Goal: Task Accomplishment & Management: Manage account settings

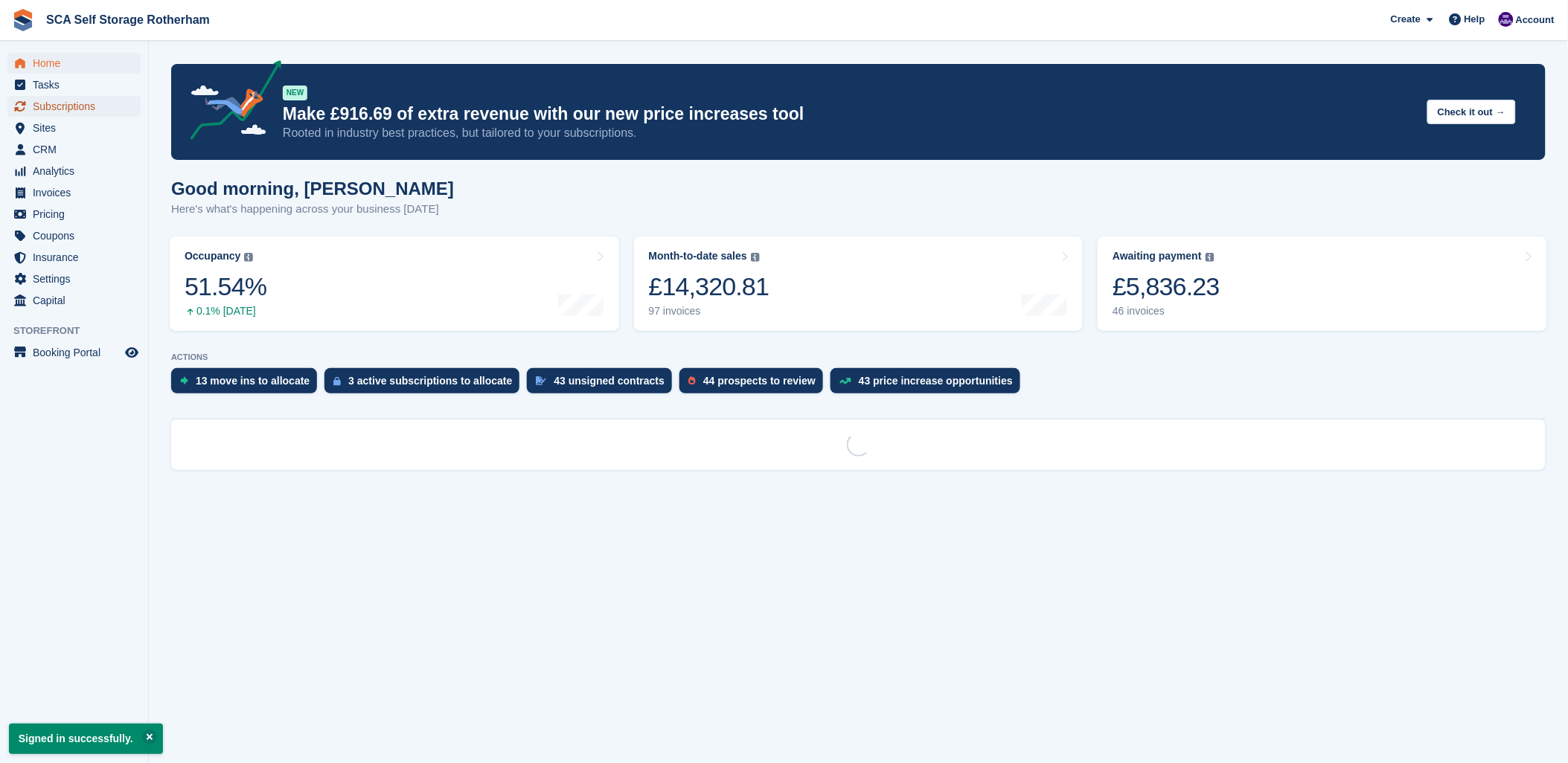
click at [86, 109] on span "Subscriptions" at bounding box center [77, 107] width 89 height 21
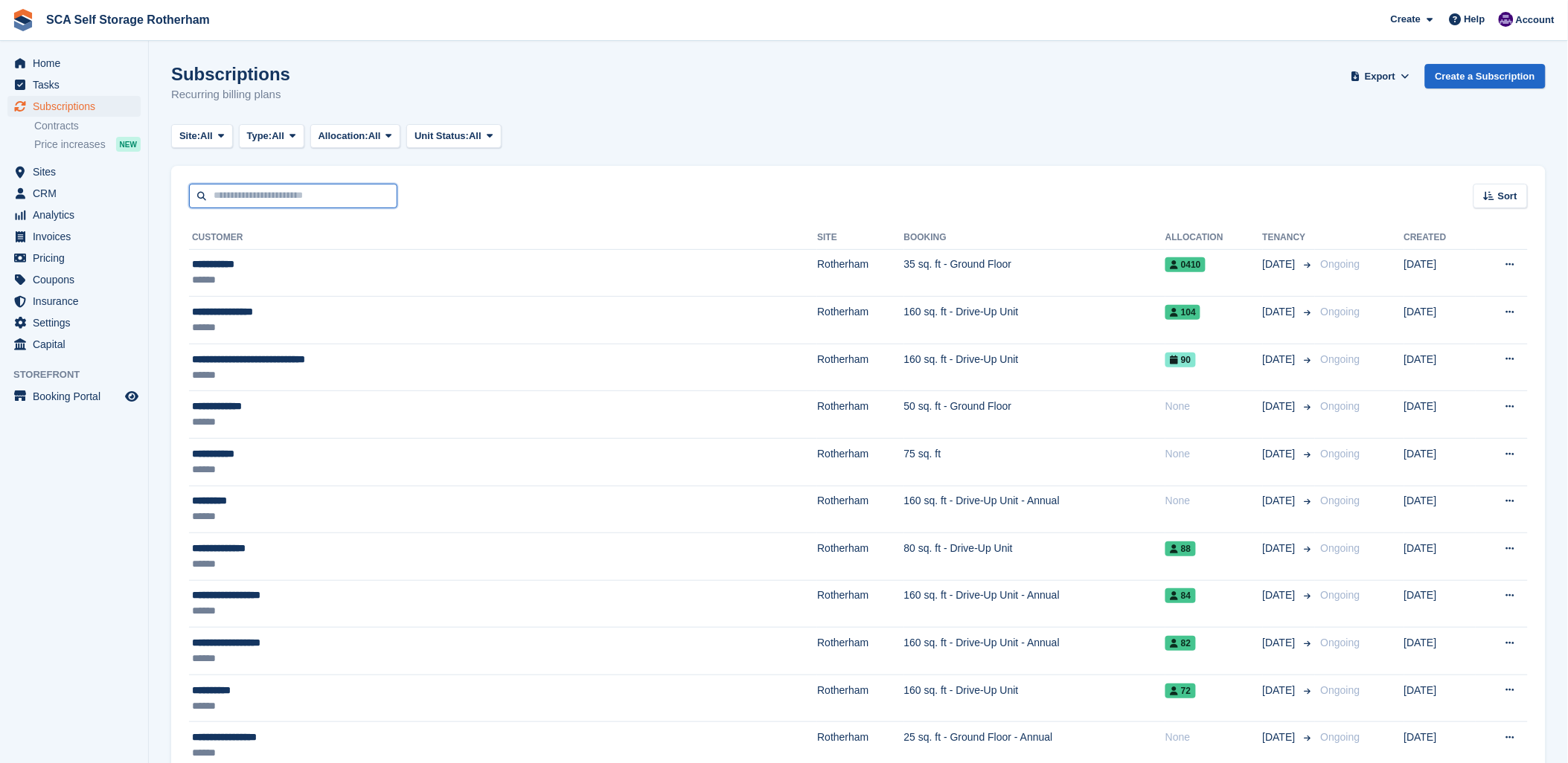
click at [211, 188] on input "text" at bounding box center [293, 196] width 209 height 25
type input "******"
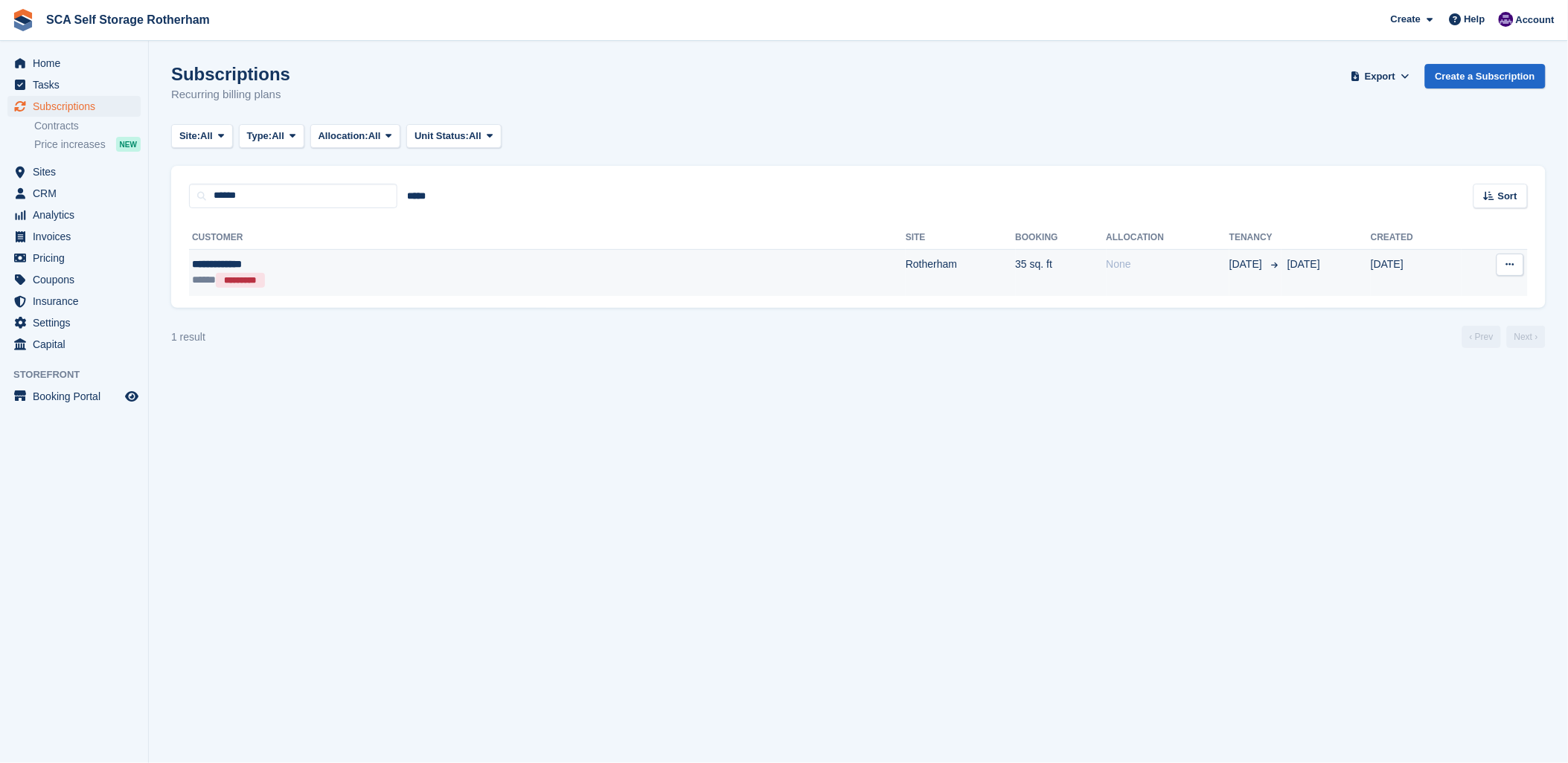
click at [289, 262] on div "**********" at bounding box center [359, 264] width 333 height 16
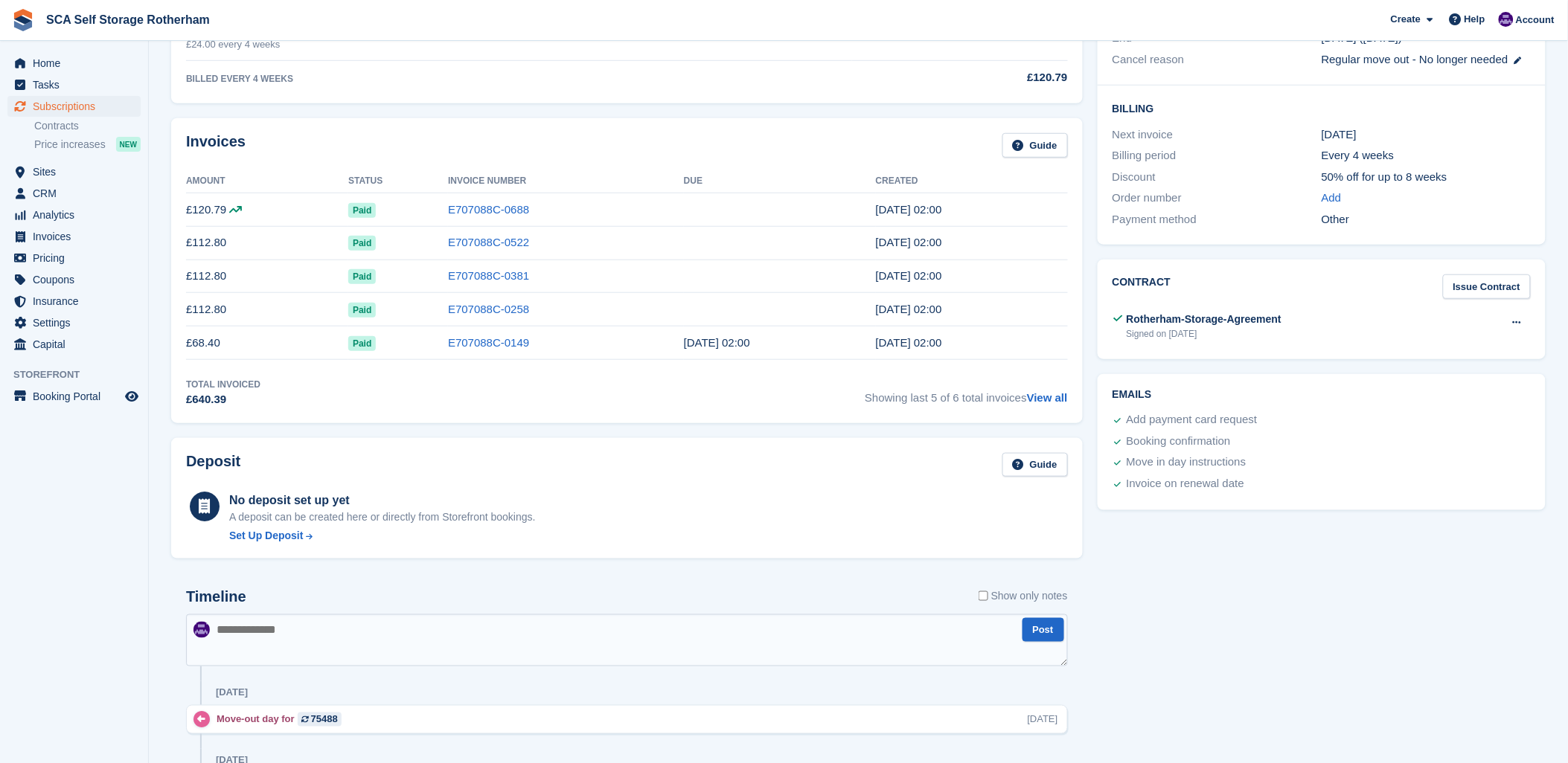
scroll to position [134, 0]
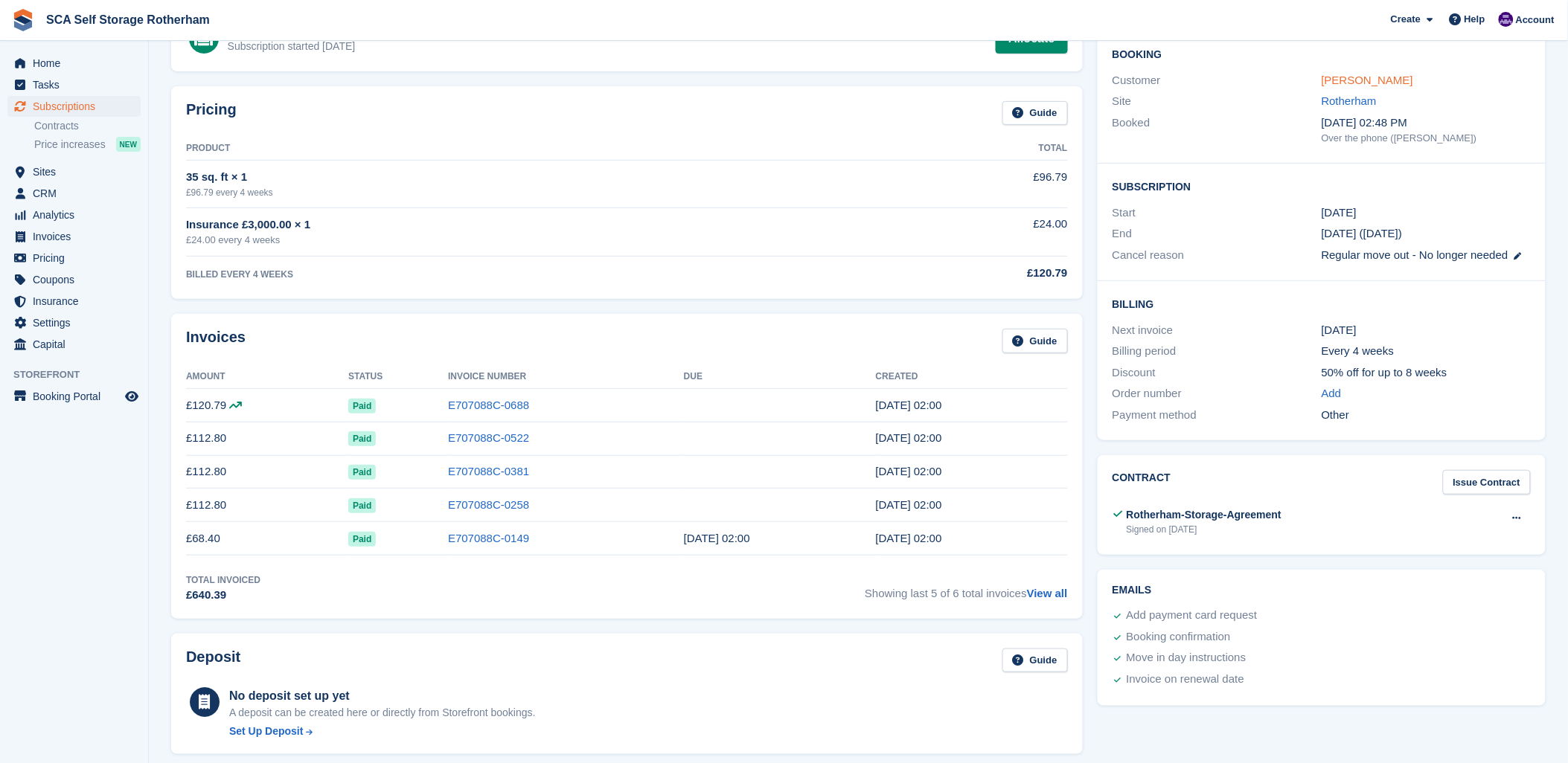
click at [1381, 83] on link "Cheryl Truman" at bounding box center [1368, 80] width 92 height 13
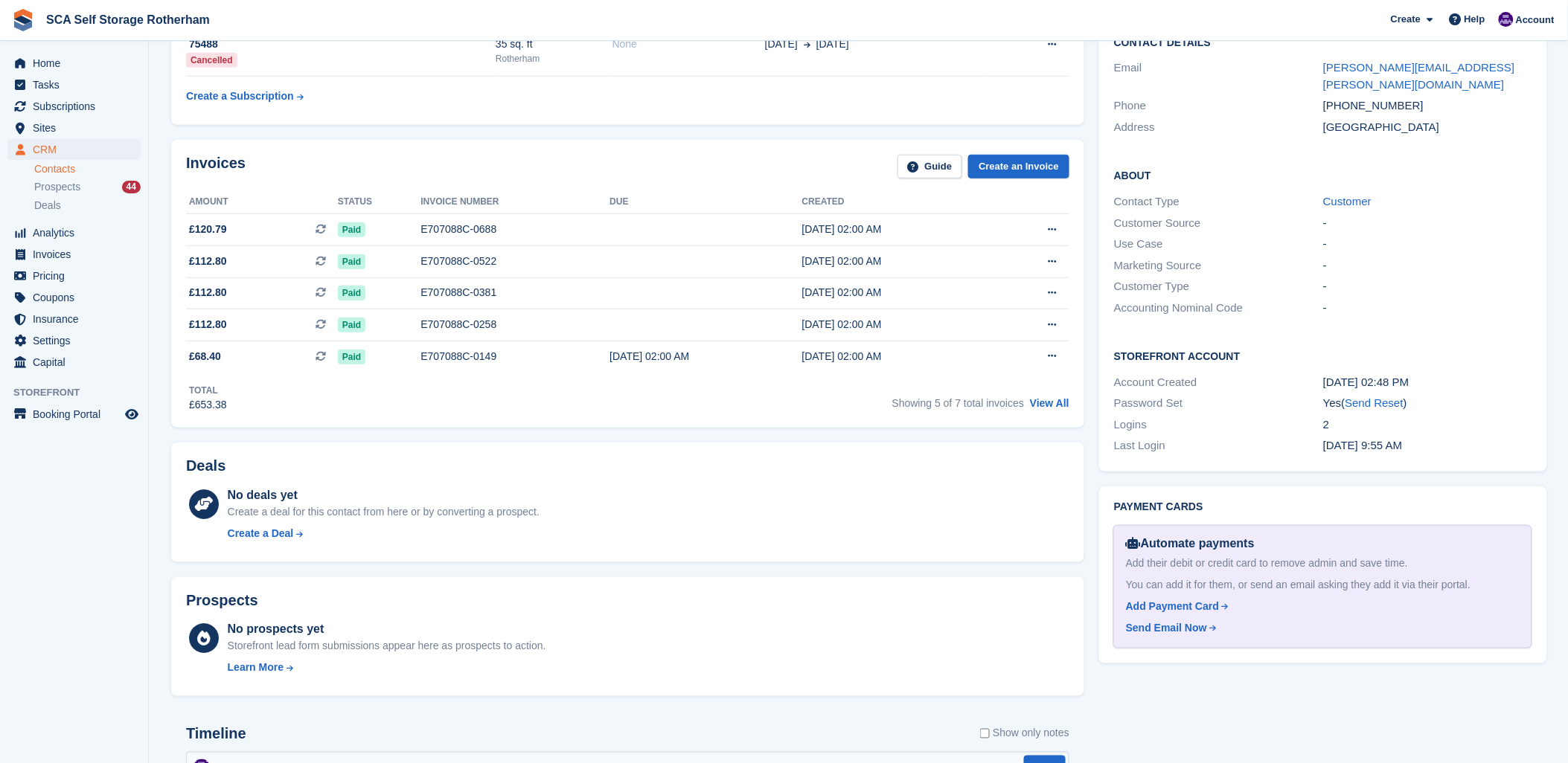
scroll to position [248, 0]
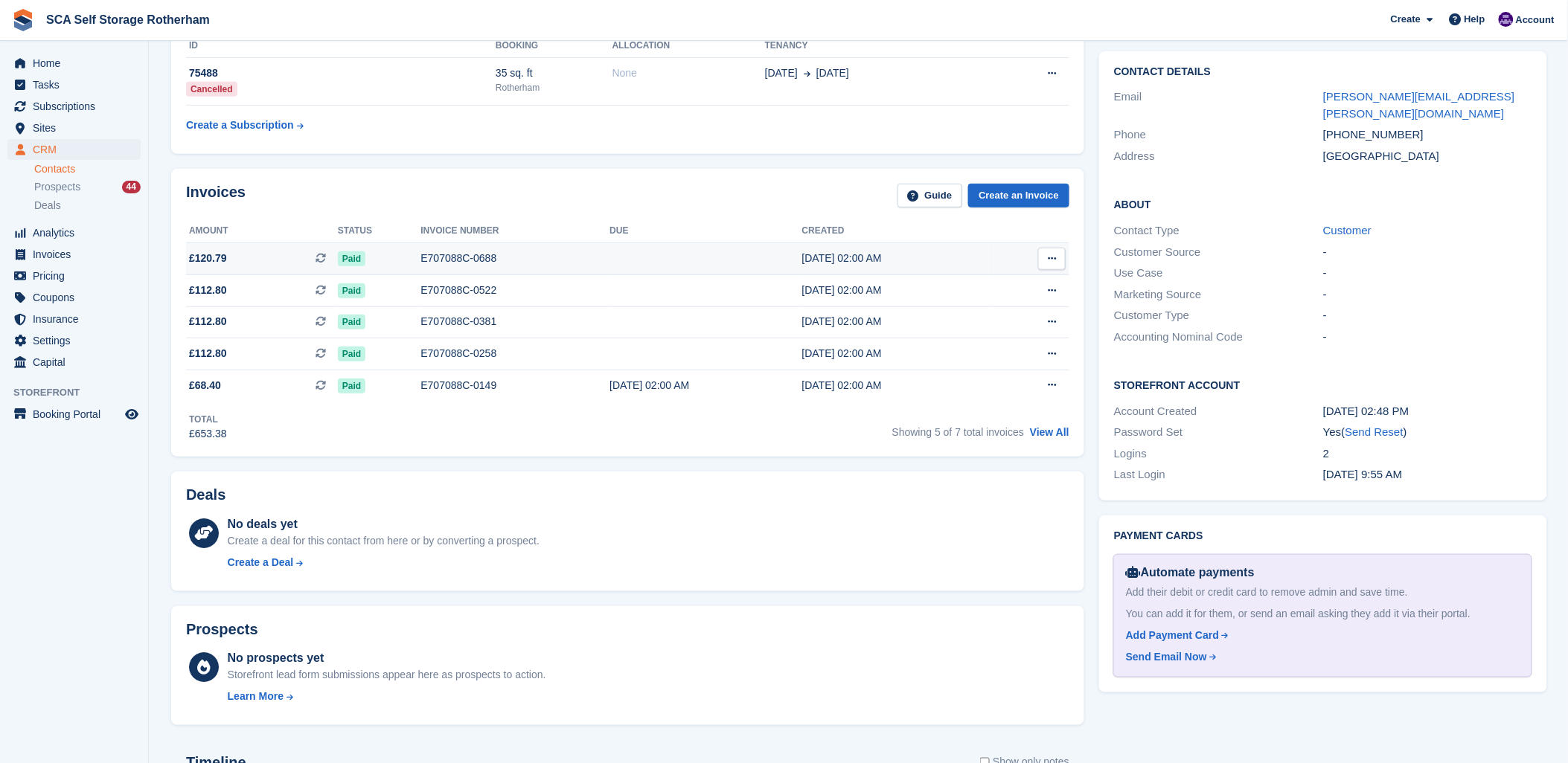
click at [439, 251] on div "E707088C-0688" at bounding box center [515, 258] width 189 height 16
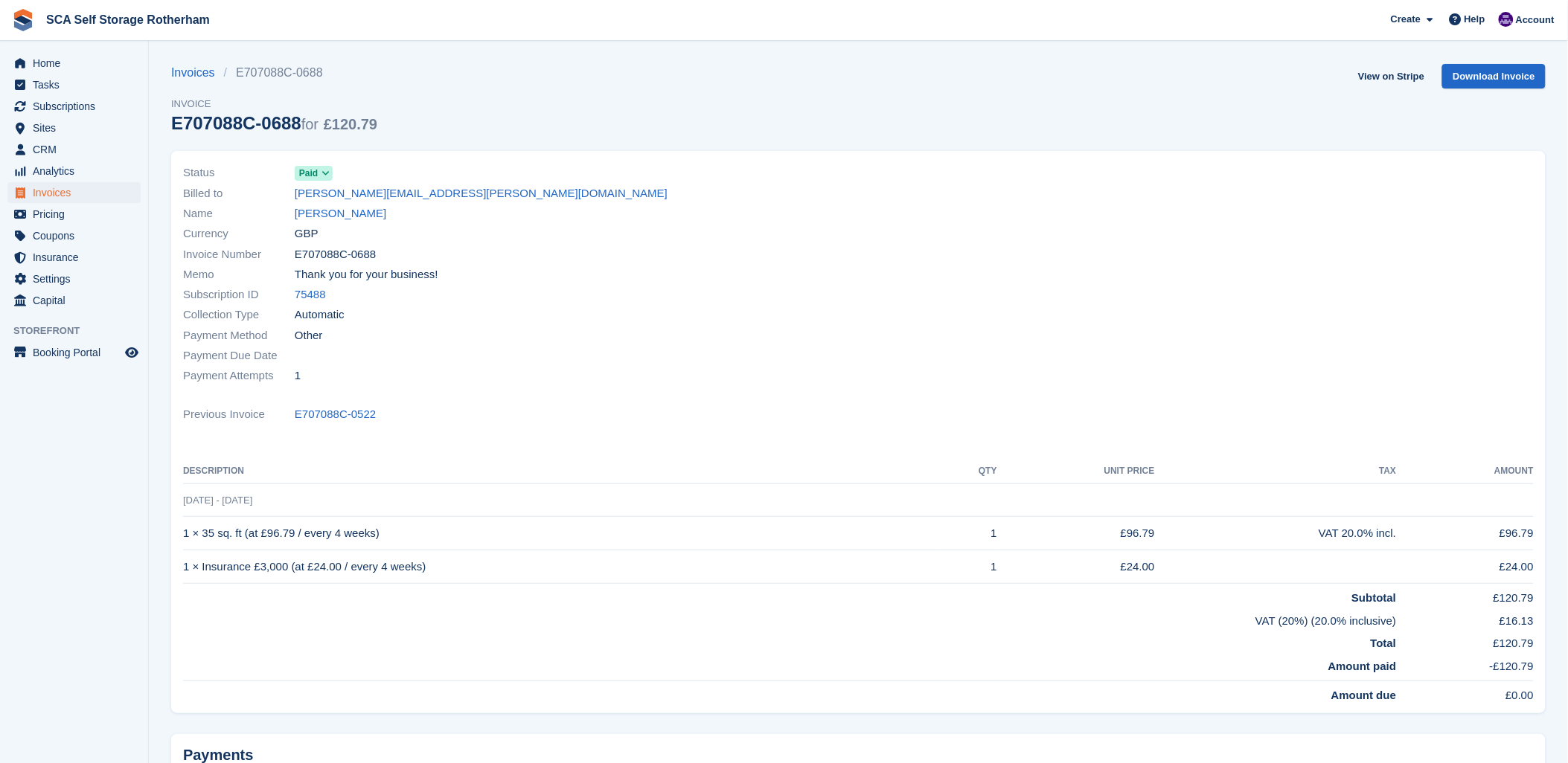
click at [793, 128] on div "Invoices E707088C-0688 Invoice E707088C-0688 for £120.79 View on Stripe Downloa…" at bounding box center [858, 107] width 1374 height 87
click at [358, 217] on link "Cheryl Truman" at bounding box center [341, 214] width 92 height 17
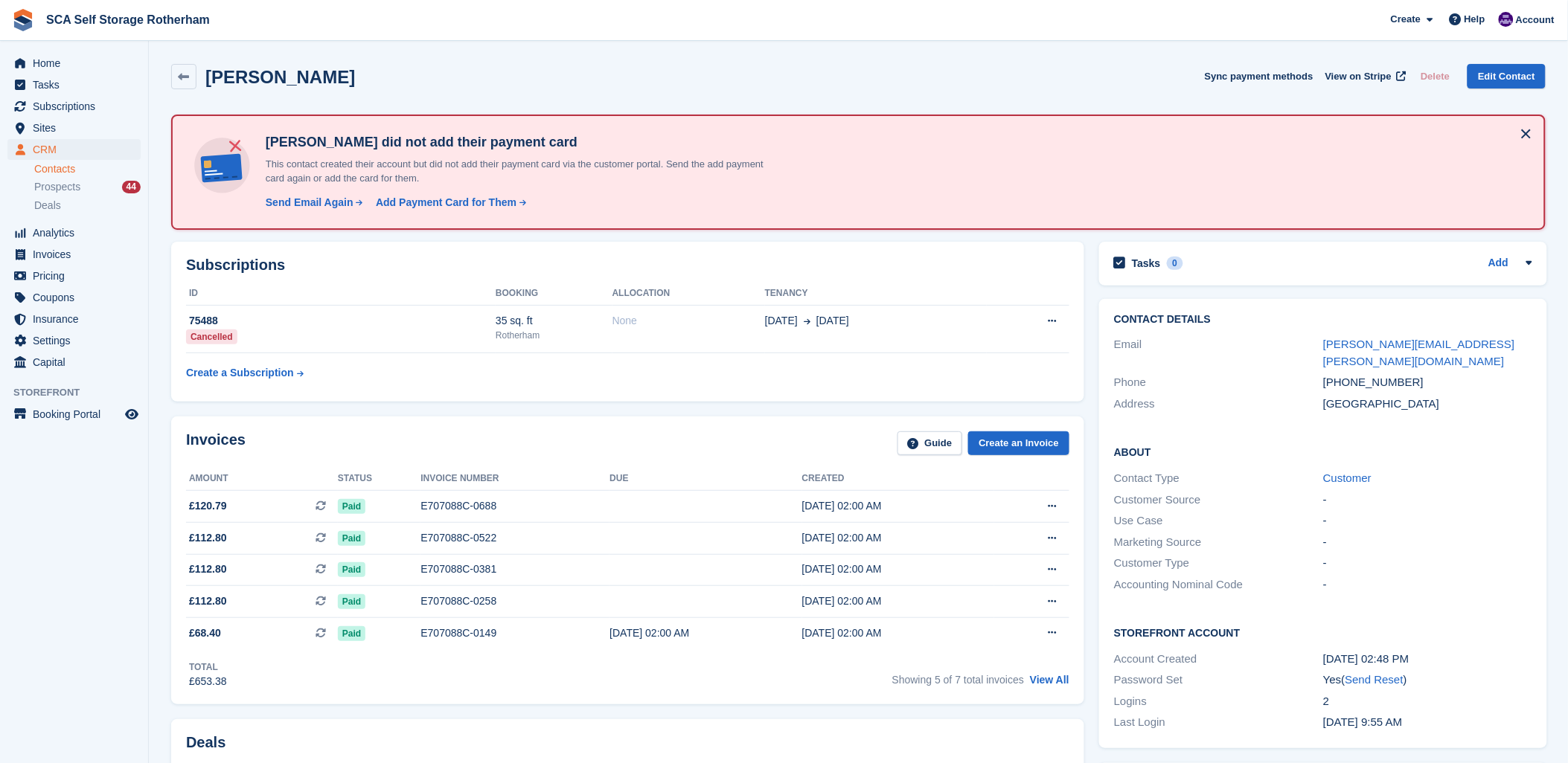
click at [378, 428] on div "Invoices Guide Create an Invoice Amount Status Invoice number Due Created £120.…" at bounding box center [628, 560] width 913 height 289
click at [700, 76] on div "Cheryl Truman Sync payment methods View on Stripe Delete Edit Contact" at bounding box center [858, 77] width 1374 height 26
click at [851, 244] on div "Subscriptions ID Booking Allocation Tenancy 75488 Cancelled 35 sq. ft Rotherham…" at bounding box center [628, 321] width 913 height 160
click at [432, 504] on div "E707088C-0688" at bounding box center [515, 506] width 189 height 16
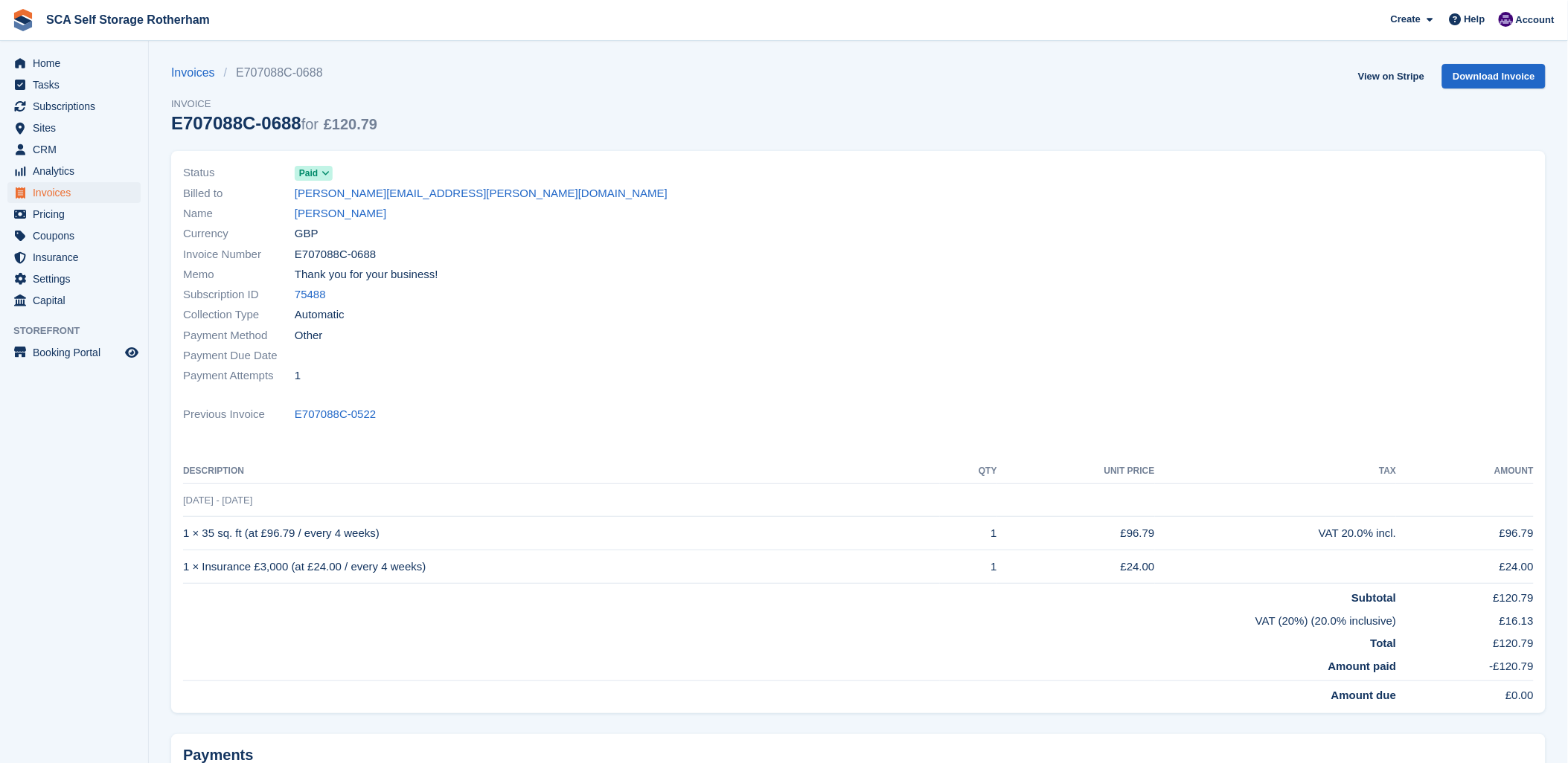
click at [555, 390] on div "Status Paid Billed to [PERSON_NAME][EMAIL_ADDRESS][PERSON_NAME][DOMAIN_NAME] Na…" at bounding box center [516, 274] width 685 height 241
drag, startPoint x: 680, startPoint y: 185, endPoint x: 685, endPoint y: 175, distance: 11.2
click at [685, 175] on div "Status Paid Billed to cheryl.truman@btinternet.com Name Cheryl Truman Currency …" at bounding box center [516, 274] width 685 height 241
drag, startPoint x: 685, startPoint y: 175, endPoint x: 963, endPoint y: 124, distance: 282.6
click at [953, 124] on div "Invoices E707088C-0688 Invoice E707088C-0688 for £120.79 View on Stripe Downloa…" at bounding box center [858, 107] width 1374 height 87
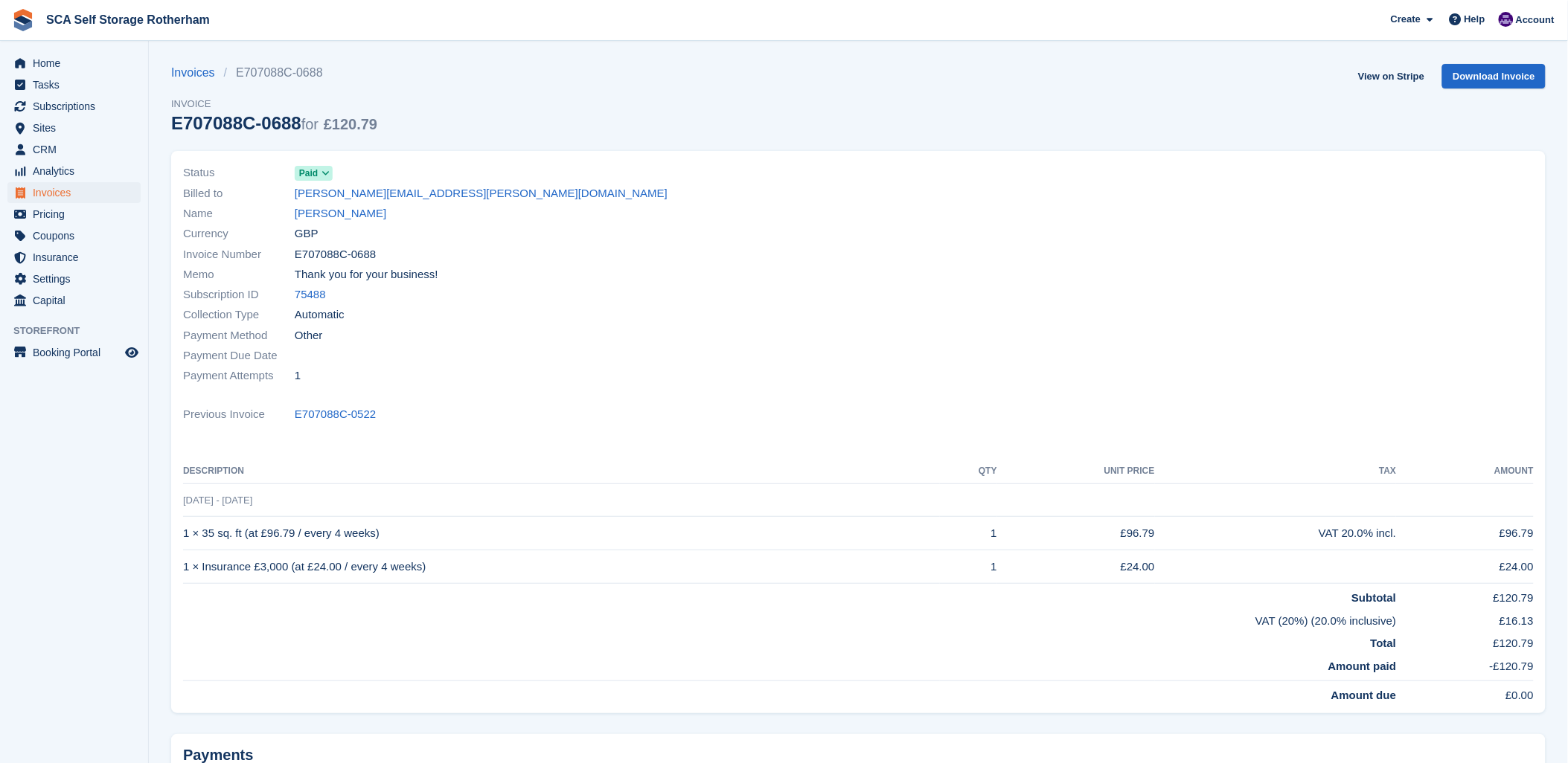
drag, startPoint x: 1120, startPoint y: 210, endPoint x: 722, endPoint y: 260, distance: 401.1
click at [1116, 211] on div at bounding box center [1201, 274] width 685 height 241
drag, startPoint x: 491, startPoint y: 305, endPoint x: 532, endPoint y: 358, distance: 67.0
click at [498, 310] on div "Collection Type Automatic" at bounding box center [516, 315] width 667 height 20
drag, startPoint x: 570, startPoint y: 455, endPoint x: 597, endPoint y: 449, distance: 27.7
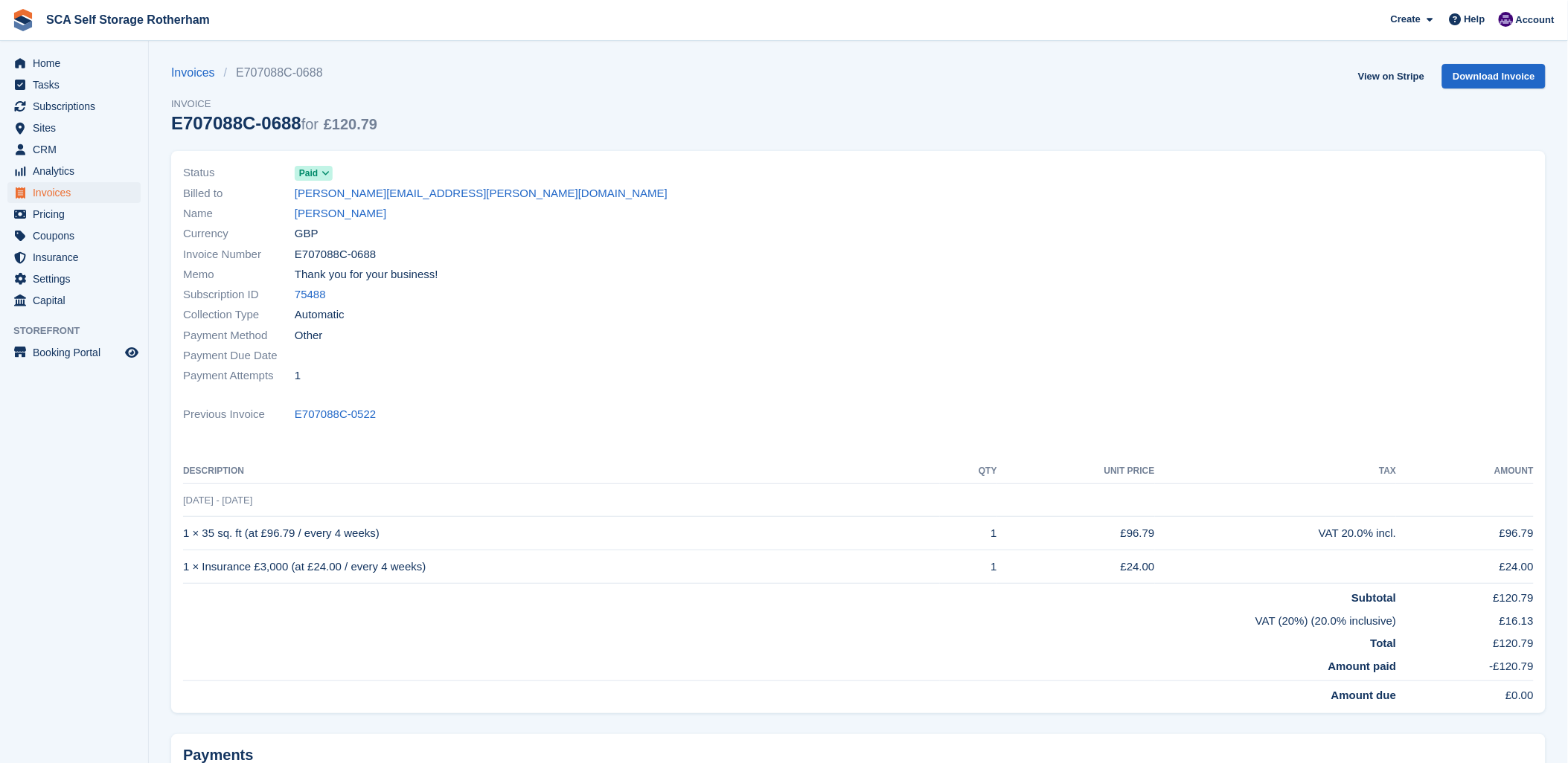
click at [576, 455] on div "Status Paid Billed to cheryl.truman@btinternet.com Name Cheryl Truman Currency …" at bounding box center [858, 431] width 1374 height 562
click at [749, 374] on div "Payment Attempts 1" at bounding box center [516, 376] width 667 height 20
drag, startPoint x: 188, startPoint y: 501, endPoint x: 272, endPoint y: 499, distance: 84.0
click at [272, 499] on td "28 Jul - 25 Aug" at bounding box center [859, 500] width 1351 height 34
drag, startPoint x: 272, startPoint y: 499, endPoint x: 574, endPoint y: 398, distance: 318.4
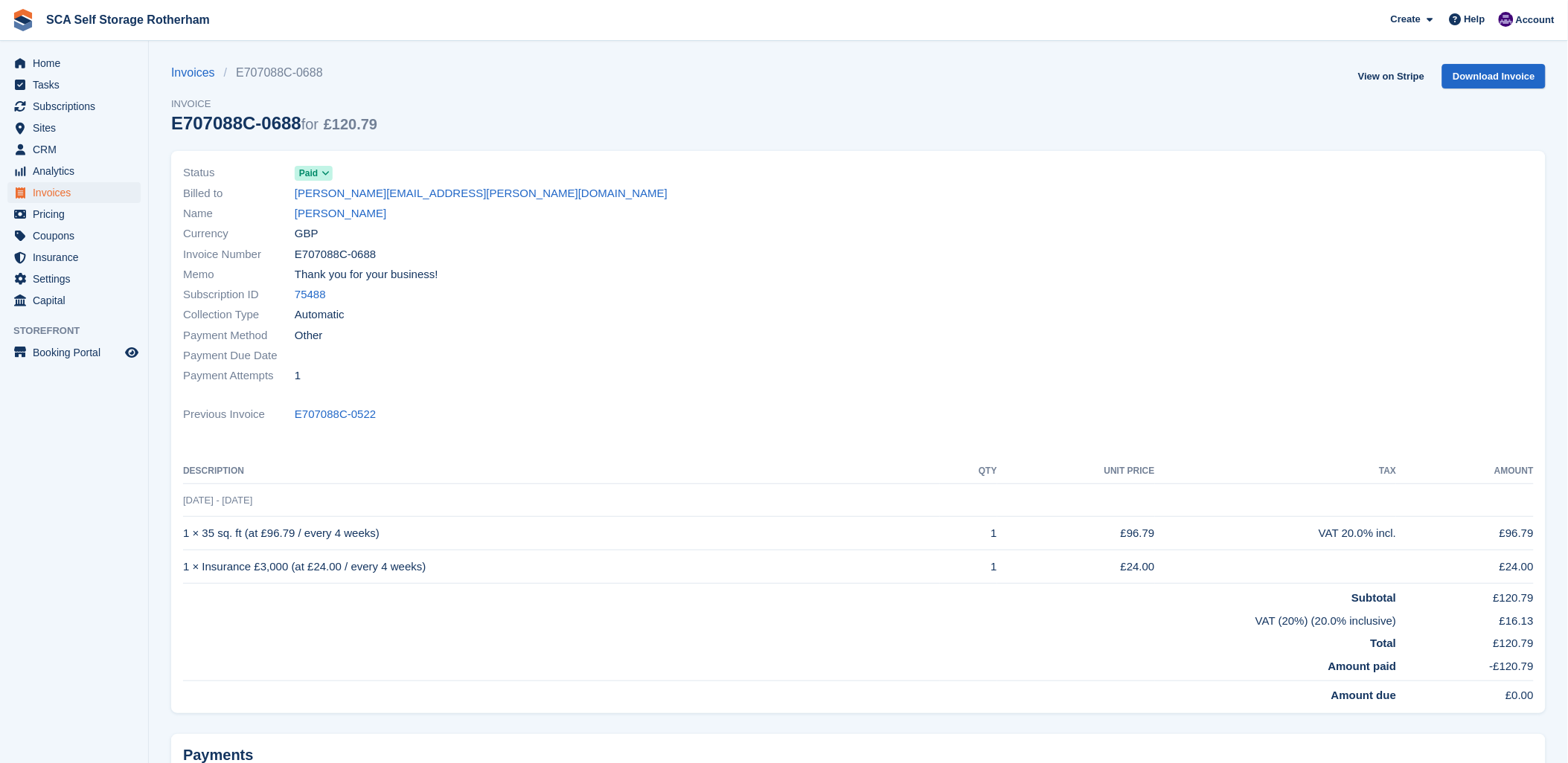
click at [572, 398] on div "Status Paid Billed to cheryl.truman@btinternet.com Name Cheryl Truman Currency …" at bounding box center [858, 431] width 1374 height 562
click at [585, 311] on div "Collection Type Automatic" at bounding box center [516, 315] width 667 height 20
drag, startPoint x: 698, startPoint y: 155, endPoint x: 694, endPoint y: 138, distance: 17.5
click at [697, 151] on div "Status Paid Billed to cheryl.truman@btinternet.com Name Cheryl Truman Currency …" at bounding box center [858, 431] width 1374 height 562
drag, startPoint x: 694, startPoint y: 138, endPoint x: 697, endPoint y: 131, distance: 7.6
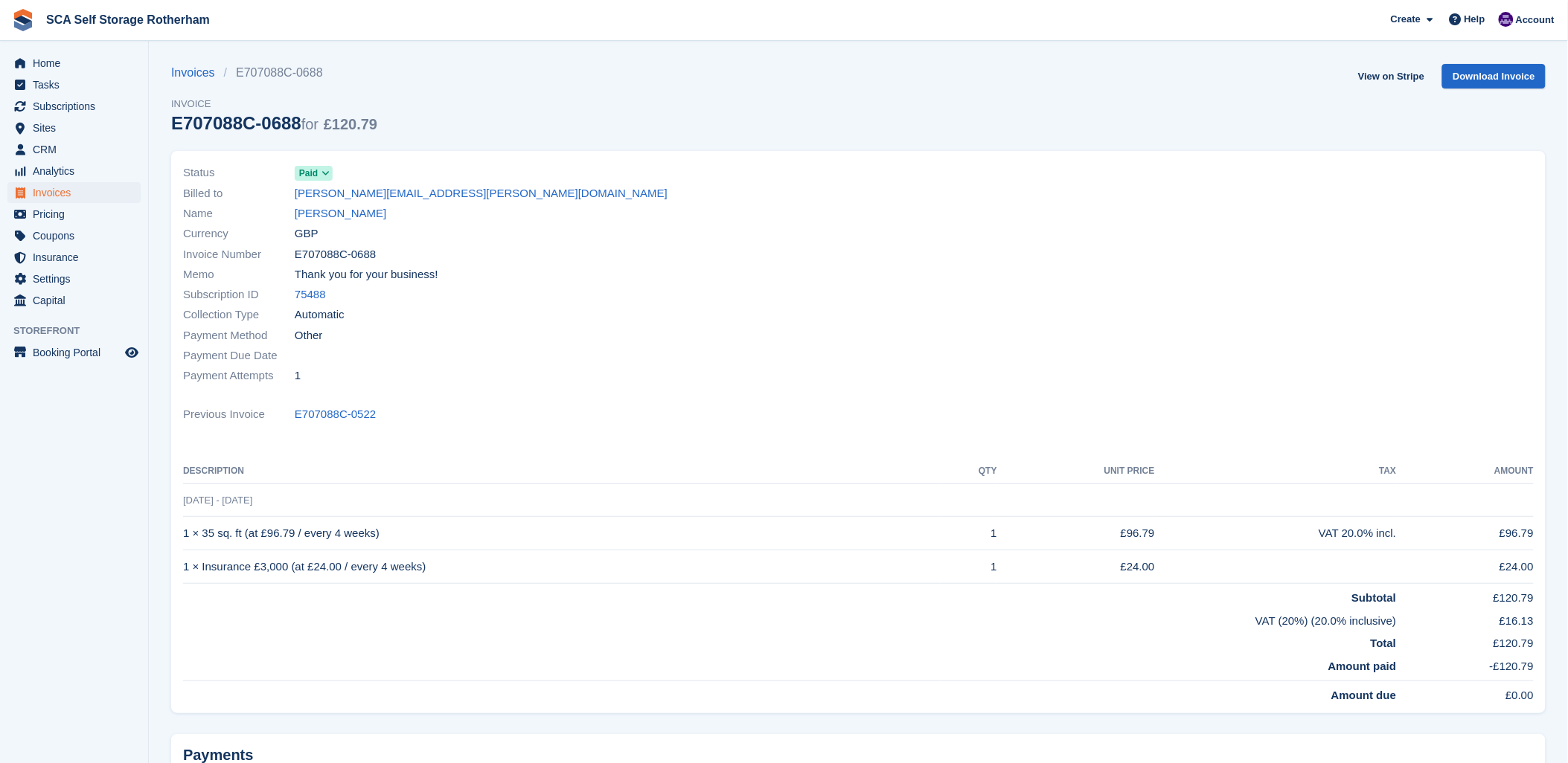
click at [697, 131] on div "Invoices E707088C-0688 Invoice E707088C-0688 for £120.79 View on Stripe Downloa…" at bounding box center [858, 107] width 1374 height 87
click at [582, 368] on div "Payment Attempts 1" at bounding box center [516, 376] width 667 height 20
click at [662, 220] on div "Name Cheryl Truman" at bounding box center [516, 214] width 667 height 20
click at [47, 106] on span "Subscriptions" at bounding box center [77, 107] width 89 height 21
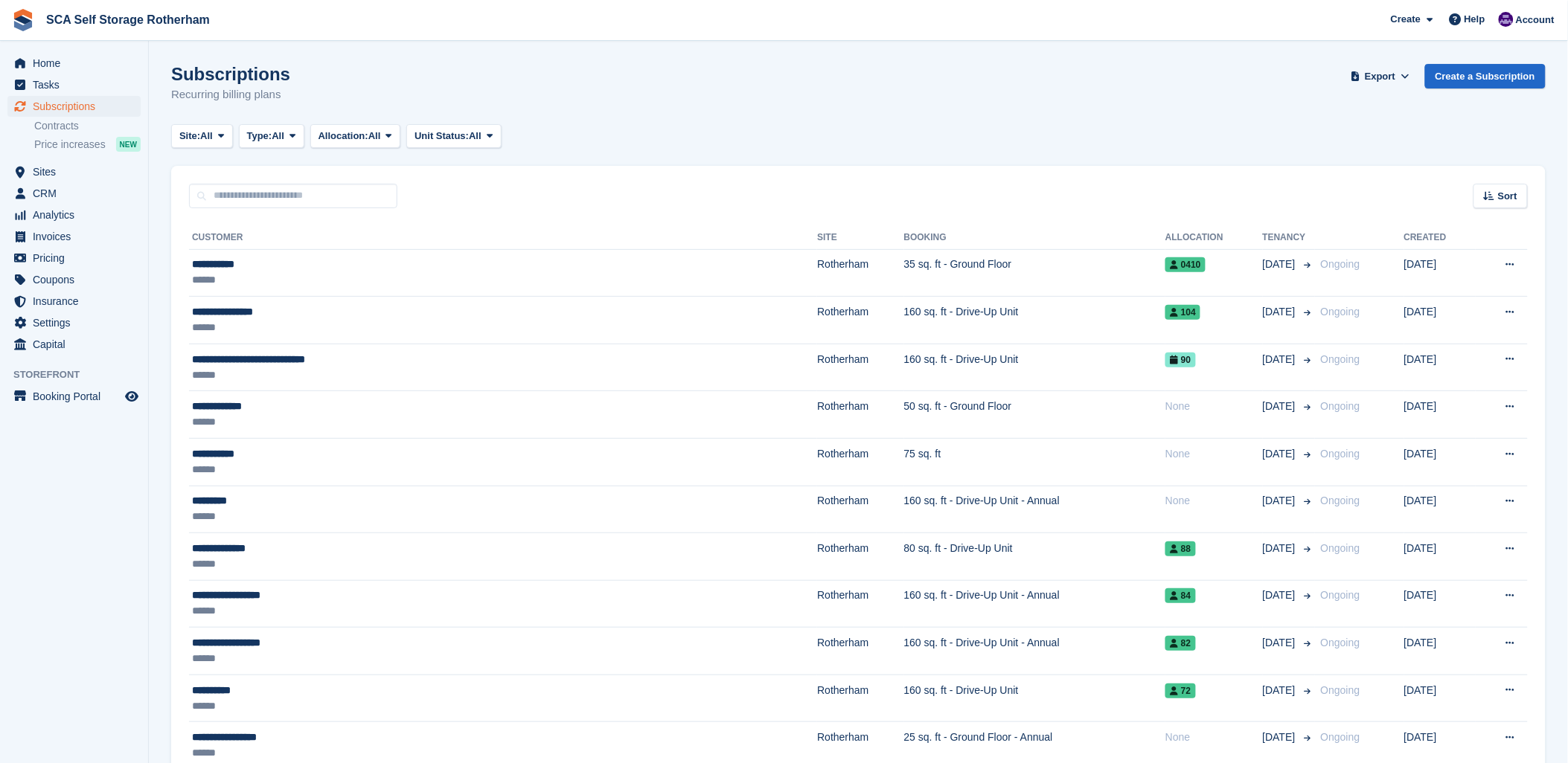
drag, startPoint x: 689, startPoint y: 103, endPoint x: 207, endPoint y: 86, distance: 482.3
click at [665, 108] on div "Subscriptions Recurring billing plans Export Export Subscriptions Export a CSV …" at bounding box center [858, 92] width 1374 height 57
click at [829, 110] on div "Subscriptions Recurring billing plans Export Export Subscriptions Export a CSV …" at bounding box center [858, 92] width 1374 height 57
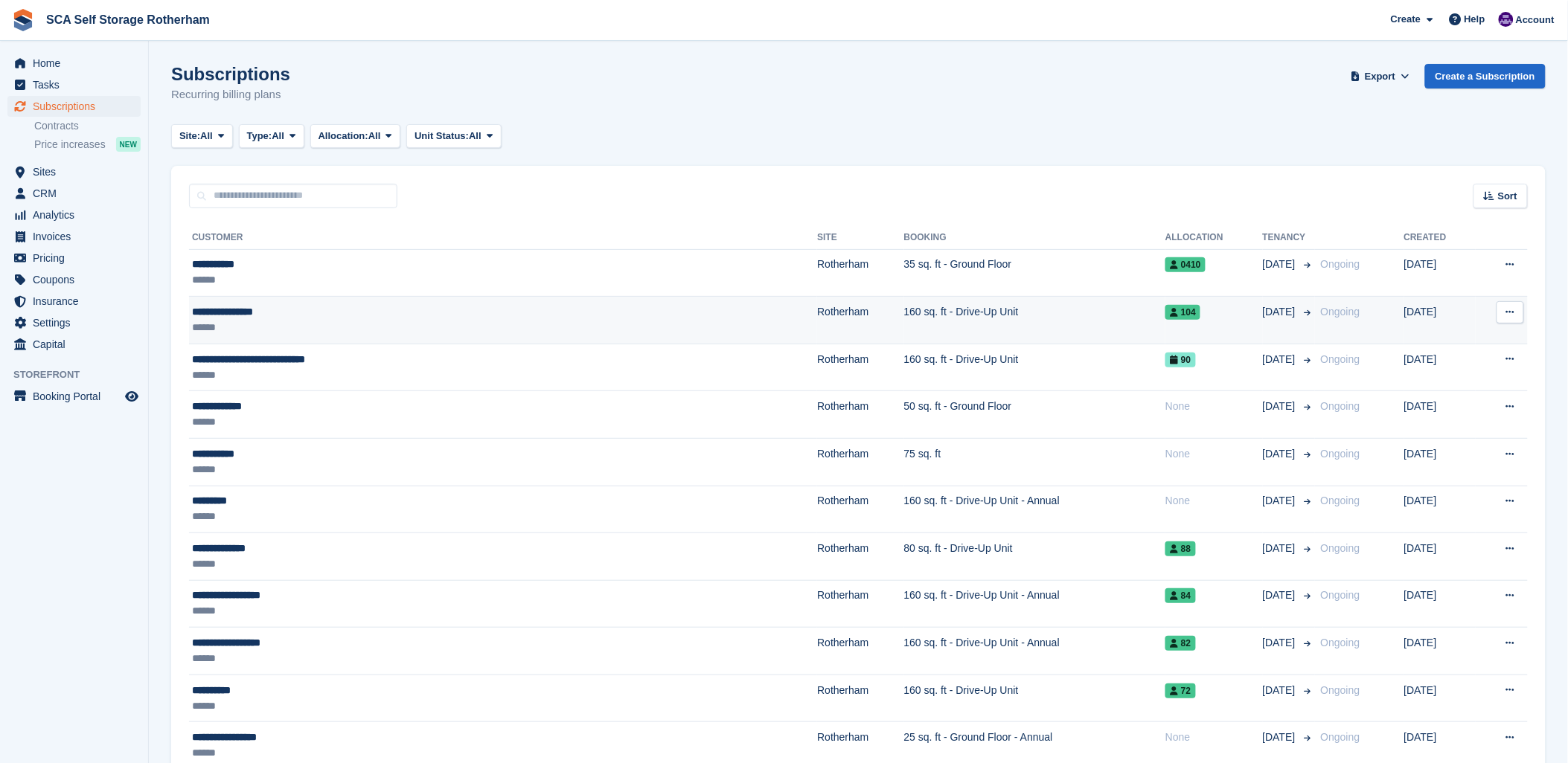
click at [904, 309] on td "160 sq. ft - Drive-Up Unit" at bounding box center [1035, 320] width 261 height 47
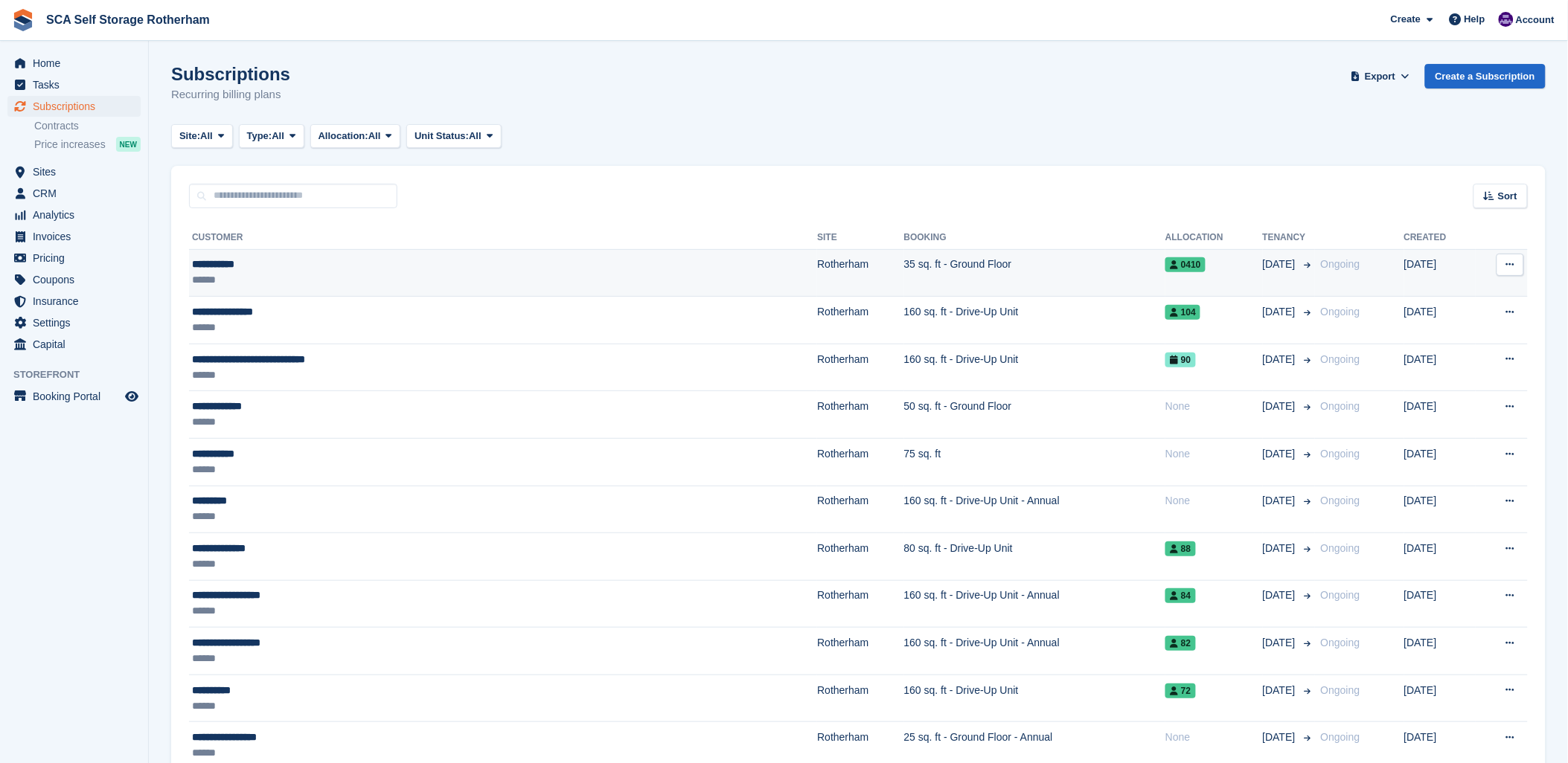
click at [414, 281] on div "******" at bounding box center [378, 280] width 372 height 16
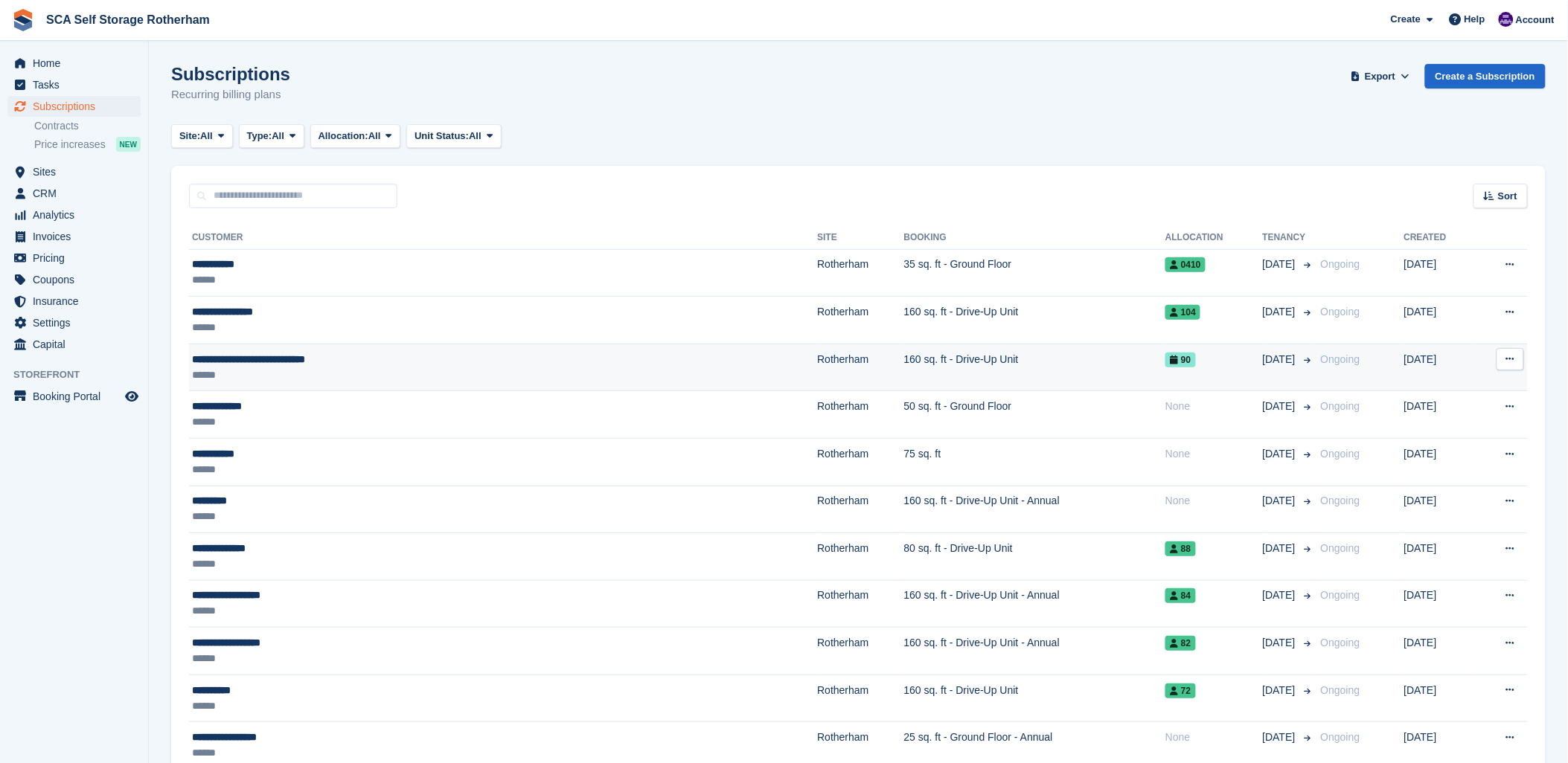
drag, startPoint x: 402, startPoint y: 325, endPoint x: 549, endPoint y: 359, distance: 150.9
click at [402, 325] on div "******" at bounding box center [378, 327] width 372 height 16
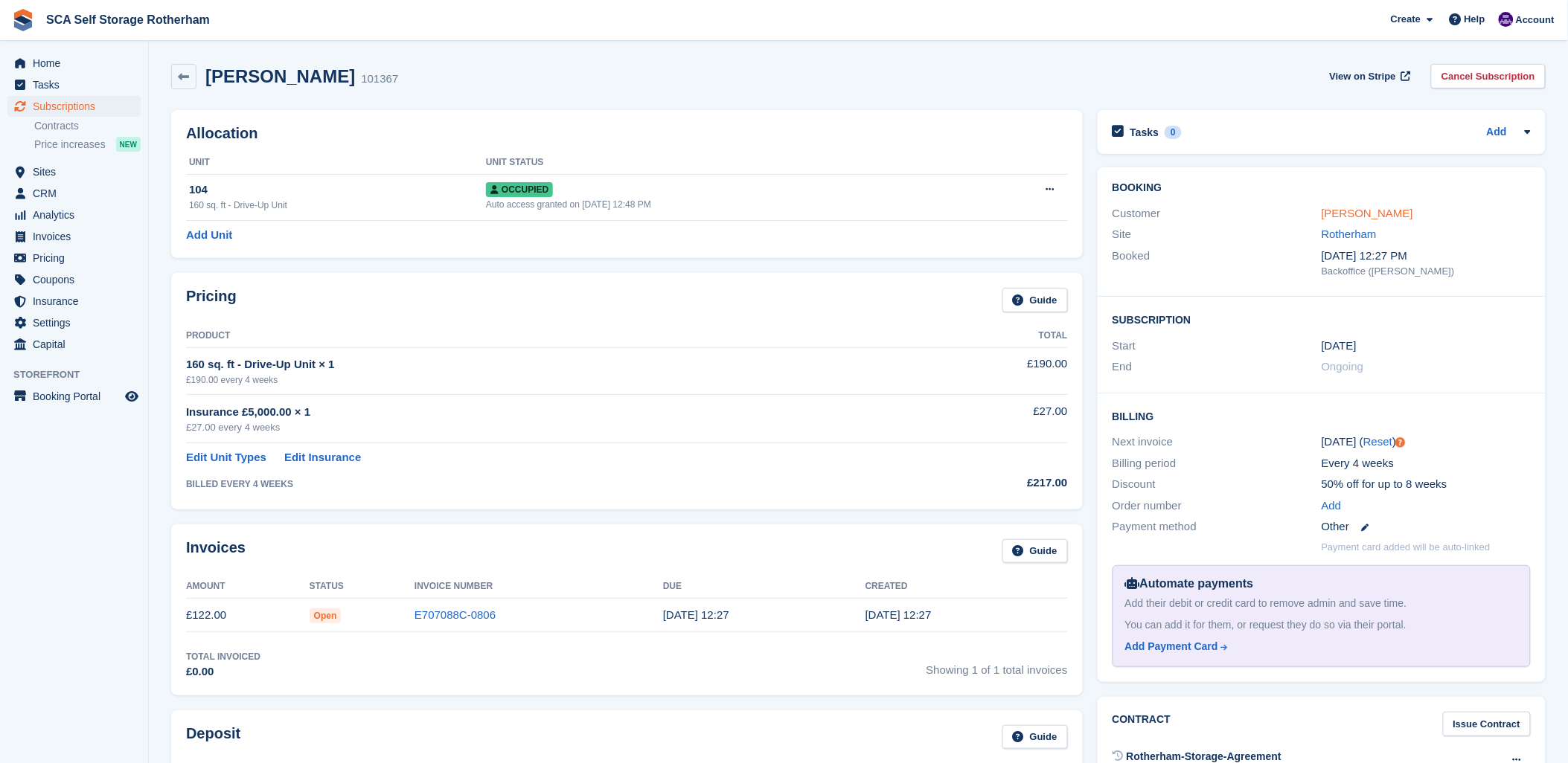
click at [1333, 213] on link "[PERSON_NAME]" at bounding box center [1368, 213] width 92 height 13
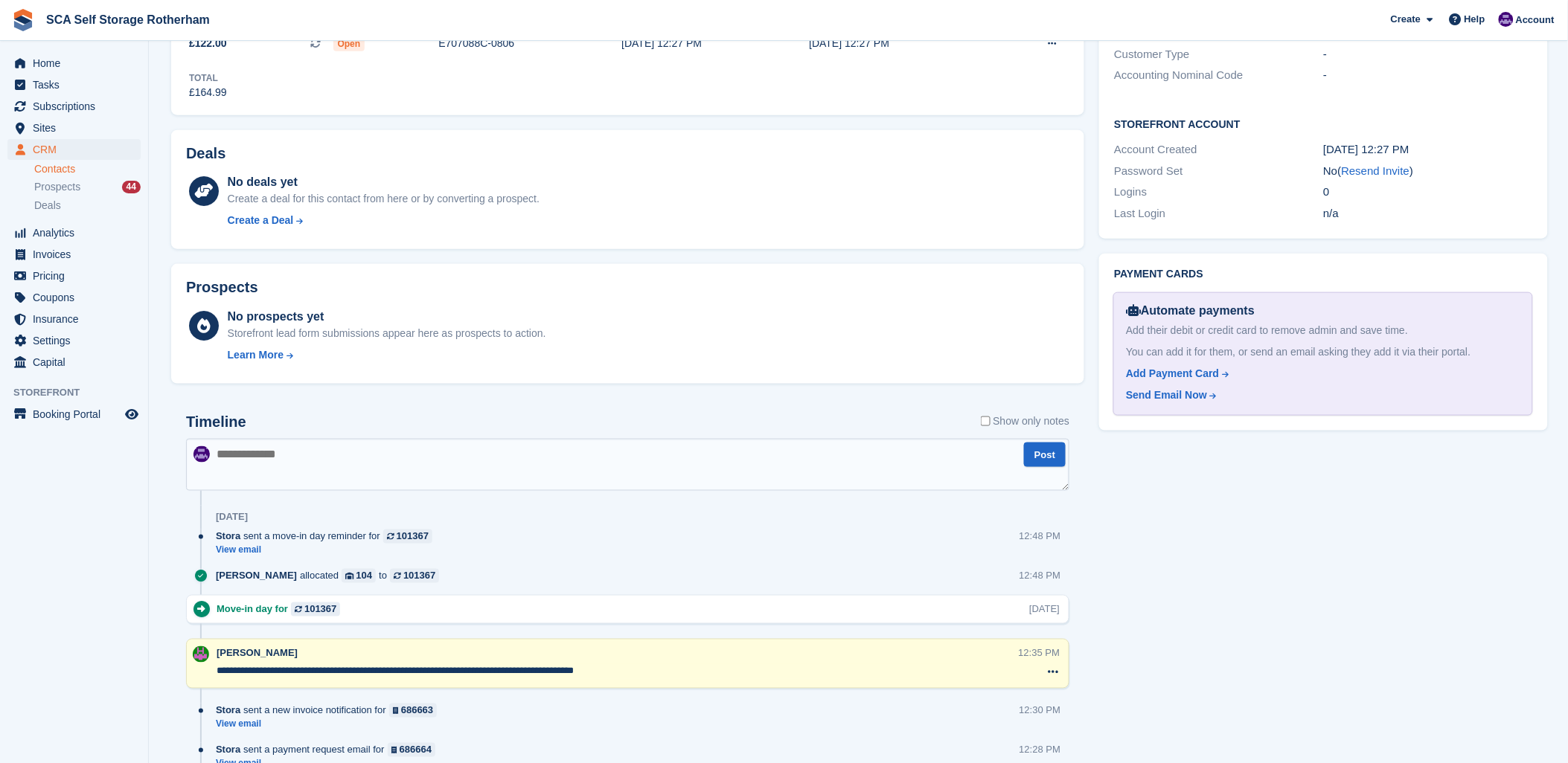
scroll to position [495, 0]
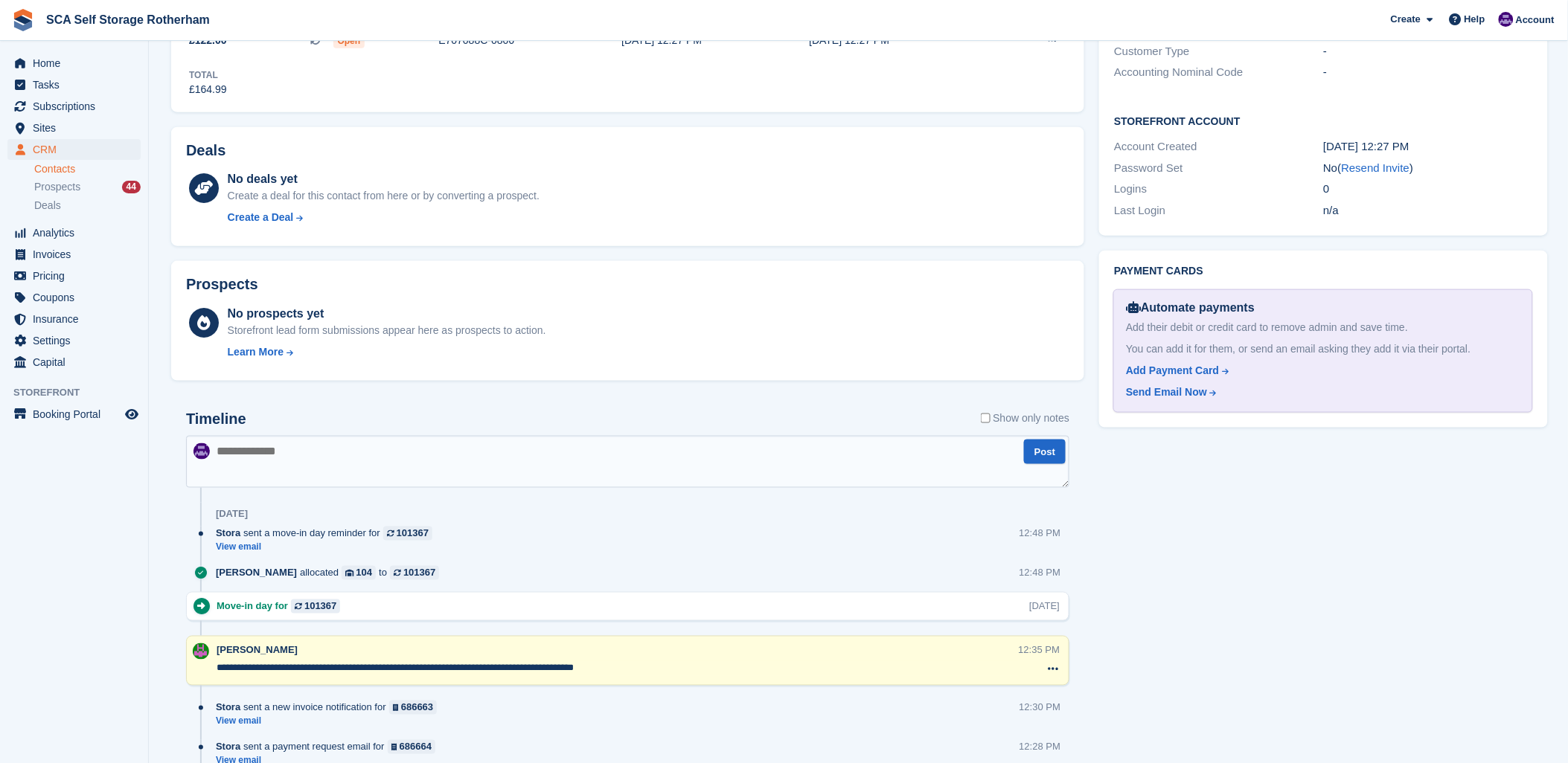
click at [685, 471] on textarea at bounding box center [628, 461] width 883 height 52
type textarea "*"
type textarea "**********"
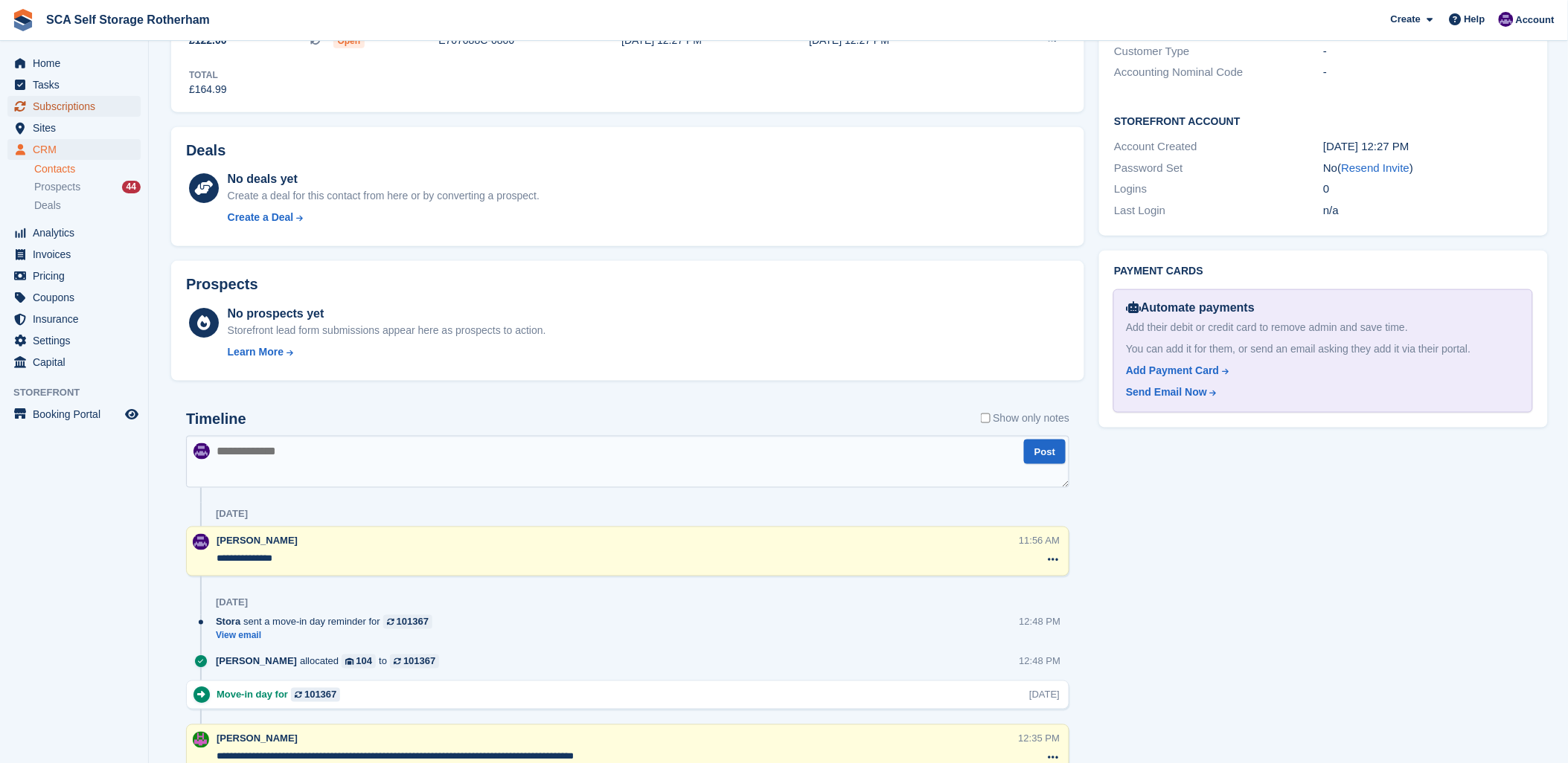
click at [92, 106] on span "Subscriptions" at bounding box center [77, 107] width 89 height 21
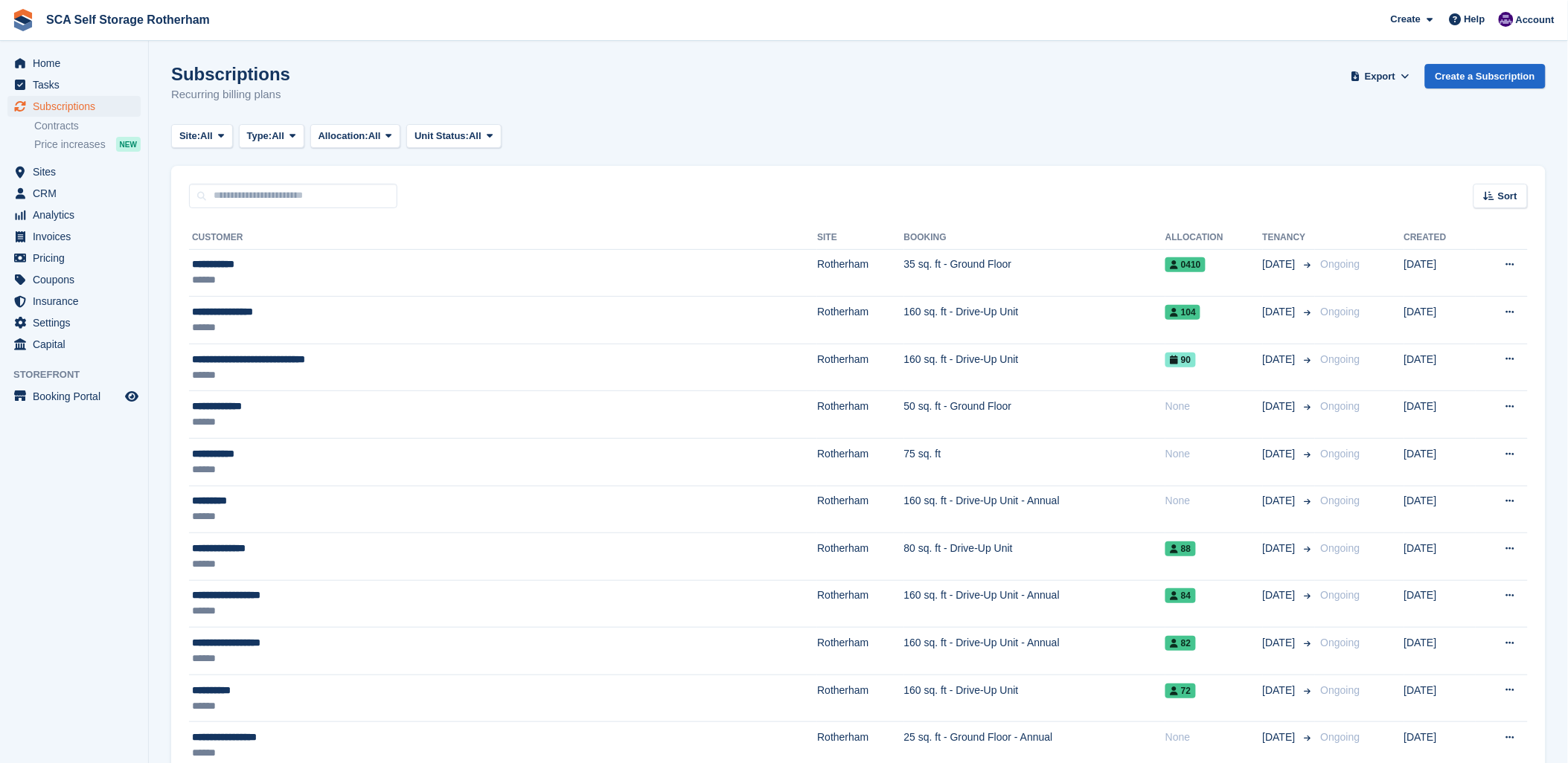
click at [771, 125] on div "Site: All All Rotherham Door-to-Door Storage Type: All All Upcoming Previous Ac…" at bounding box center [858, 137] width 1374 height 25
drag, startPoint x: 1514, startPoint y: 20, endPoint x: 1474, endPoint y: 65, distance: 60.2
click at [1514, 20] on img at bounding box center [1506, 20] width 15 height 15
drag, startPoint x: 1415, startPoint y: 147, endPoint x: 1194, endPoint y: 185, distance: 224.2
click at [1415, 149] on div "Logout" at bounding box center [1418, 147] width 35 height 16
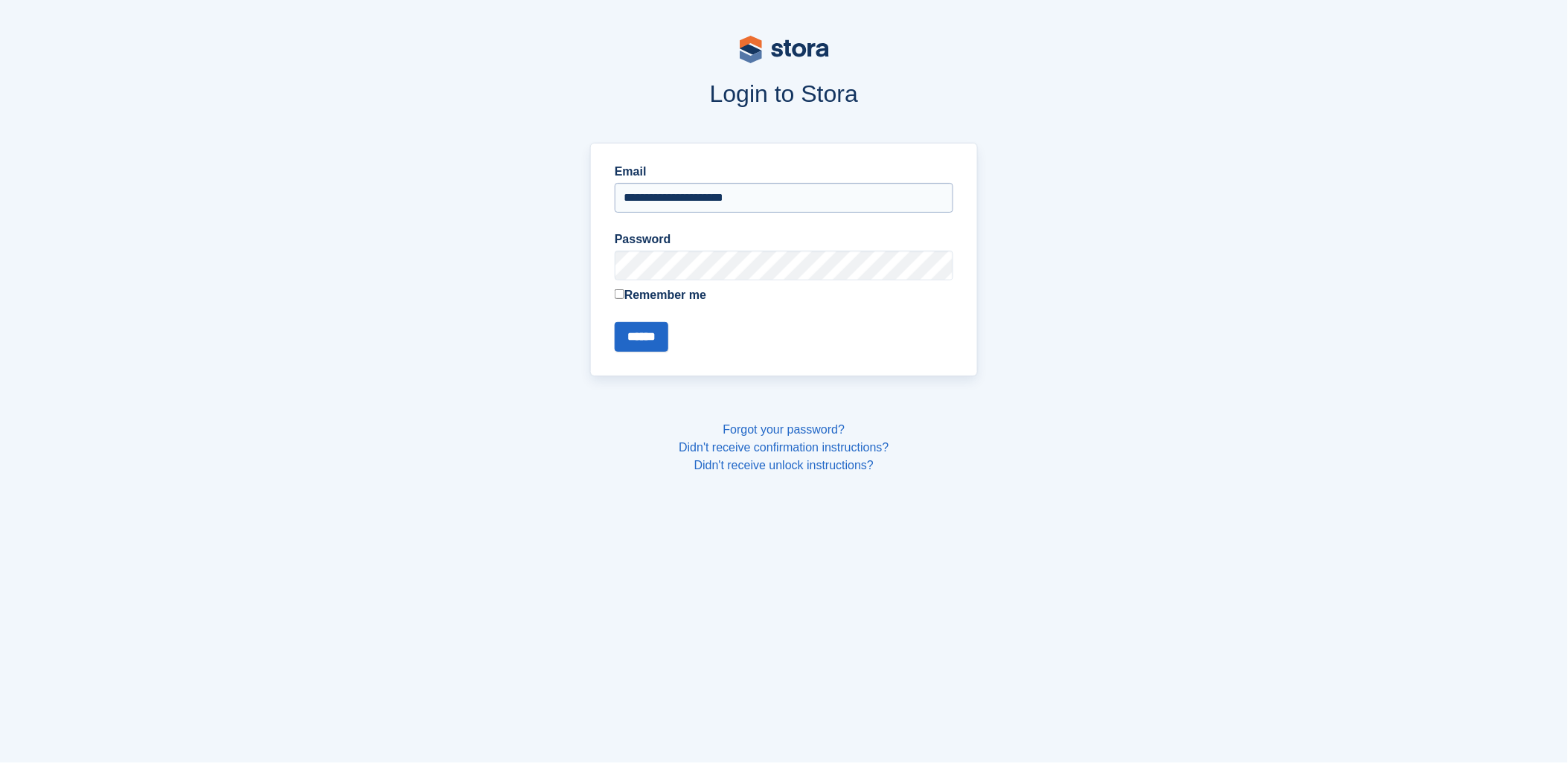
drag, startPoint x: 807, startPoint y: 186, endPoint x: 770, endPoint y: 203, distance: 40.7
click at [797, 190] on input "**********" at bounding box center [784, 198] width 339 height 30
click at [702, 191] on input "**********" at bounding box center [784, 198] width 339 height 30
type input "**********"
click at [642, 337] on input "******" at bounding box center [641, 337] width 53 height 30
